Goal: Information Seeking & Learning: Learn about a topic

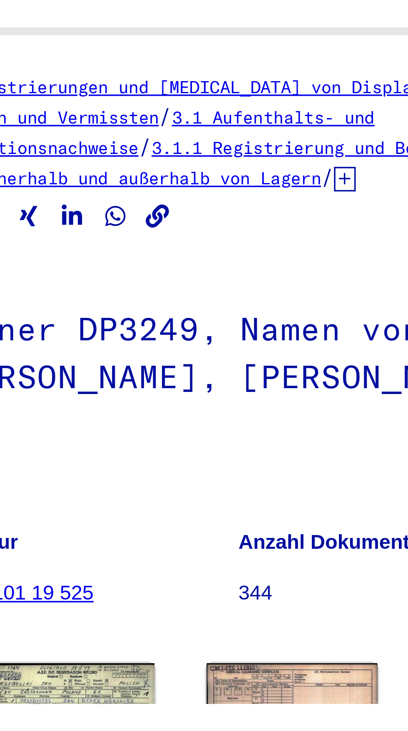
scroll to position [98, 1]
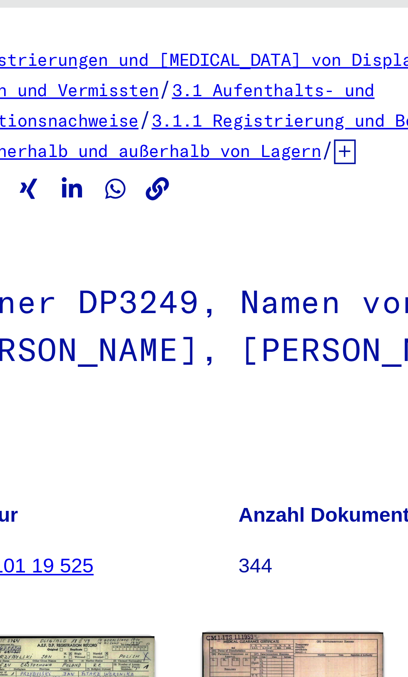
click at [316, 216] on img at bounding box center [320, 232] width 52 height 32
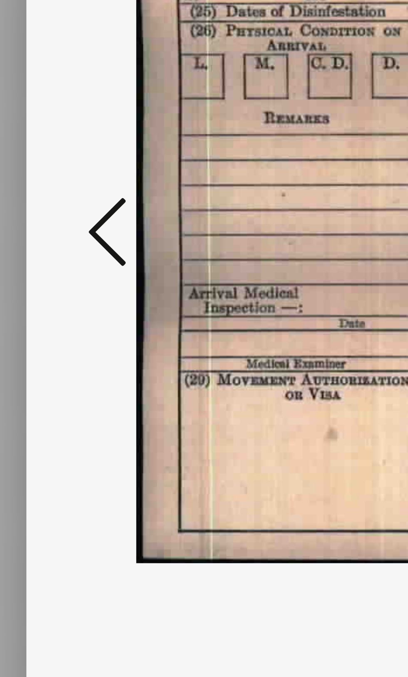
click at [63, 333] on icon at bounding box center [62, 323] width 10 height 20
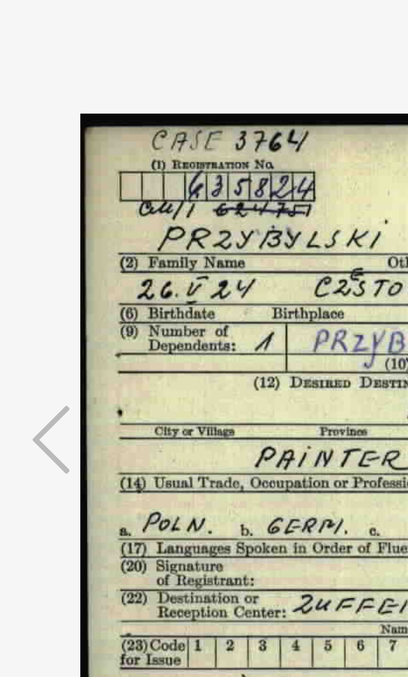
scroll to position [46, 1]
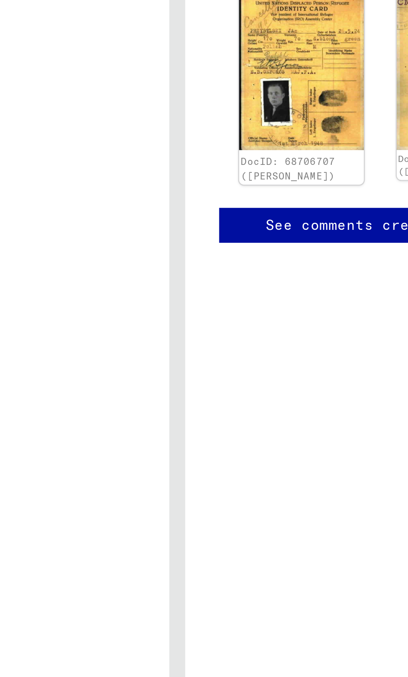
click at [257, 275] on img at bounding box center [256, 249] width 52 height 68
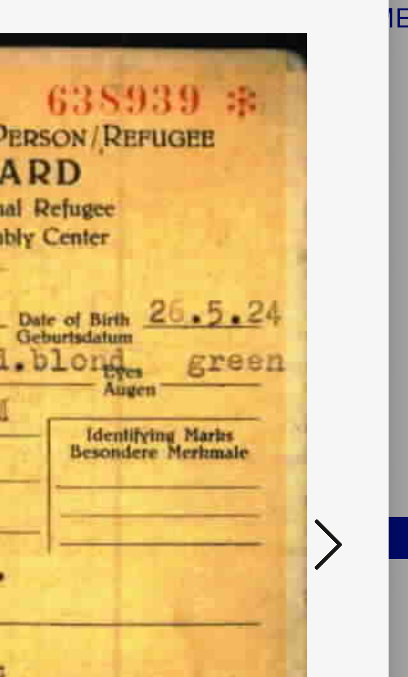
click at [353, 319] on button at bounding box center [346, 318] width 15 height 24
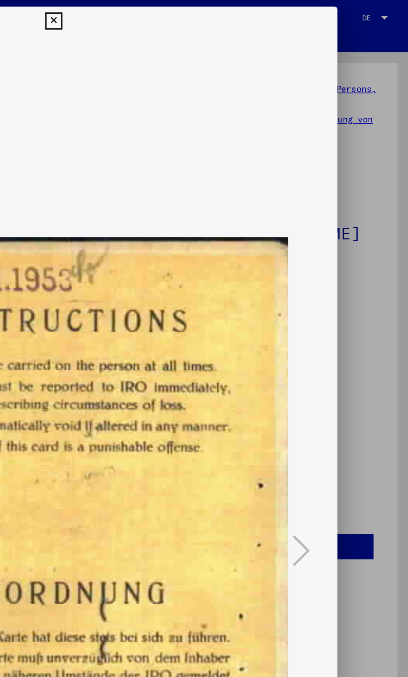
click at [208, 19] on button at bounding box center [203, 12] width 15 height 17
